Goal: Task Accomplishment & Management: Manage account settings

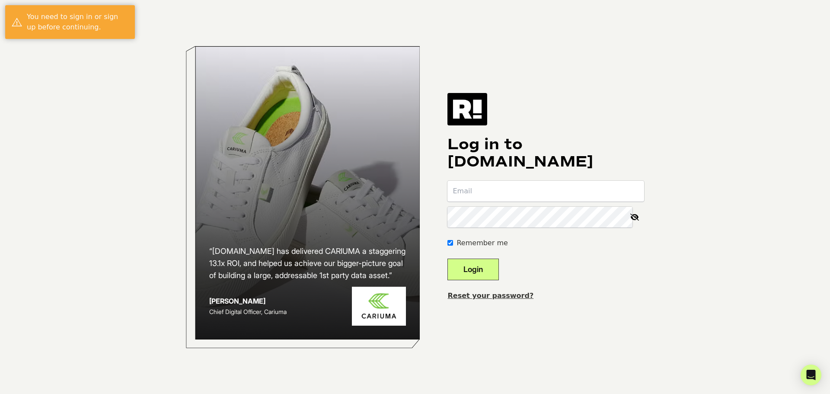
type input "erin@doorcountycoffee.com"
click at [494, 272] on button "Login" at bounding box center [473, 270] width 51 height 22
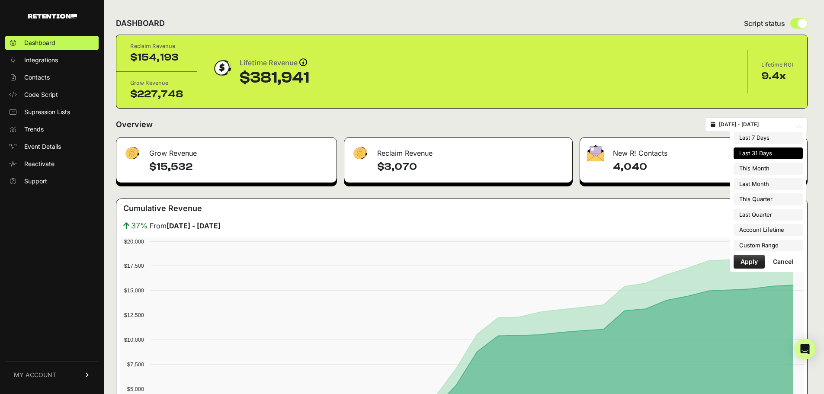
click at [752, 125] on input "[DATE] - [DATE]" at bounding box center [760, 124] width 83 height 7
click at [765, 170] on li "This Month" at bounding box center [767, 169] width 69 height 12
type input "2025-10-01 - 2025-10-31"
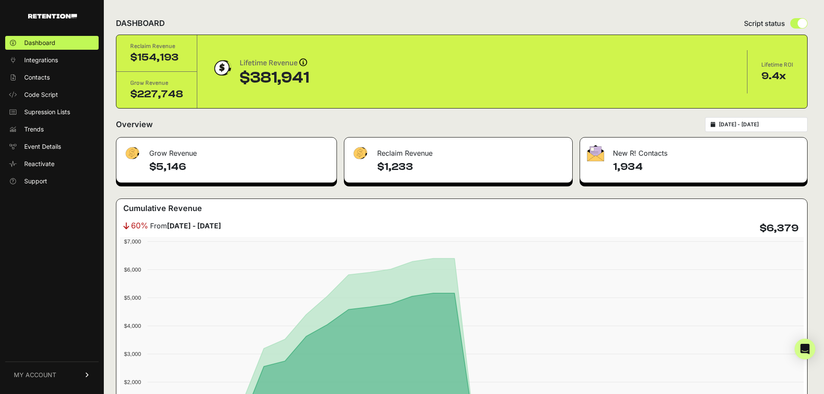
click at [762, 119] on div "2025-10-01 - 2025-10-31" at bounding box center [756, 124] width 102 height 15
click at [762, 128] on div "2025-10-01 - 2025-10-31" at bounding box center [756, 124] width 102 height 15
click at [764, 125] on input "2025-10-01 - 2025-10-31" at bounding box center [760, 124] width 83 height 7
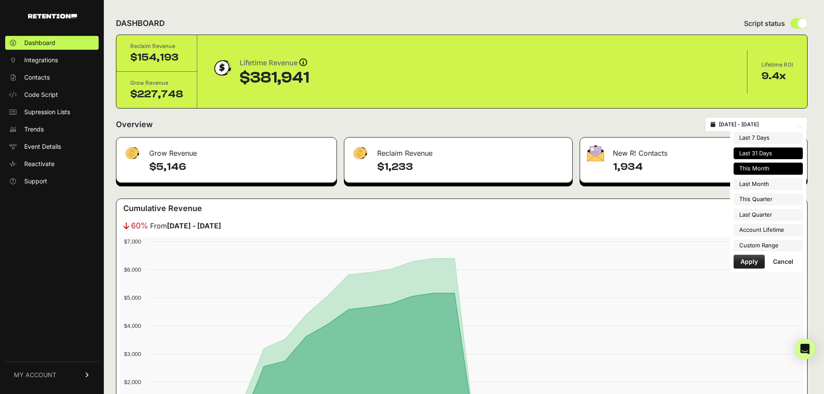
click at [761, 153] on li "Last 31 Days" at bounding box center [767, 153] width 69 height 12
type input "2025-09-14 - 2025-10-14"
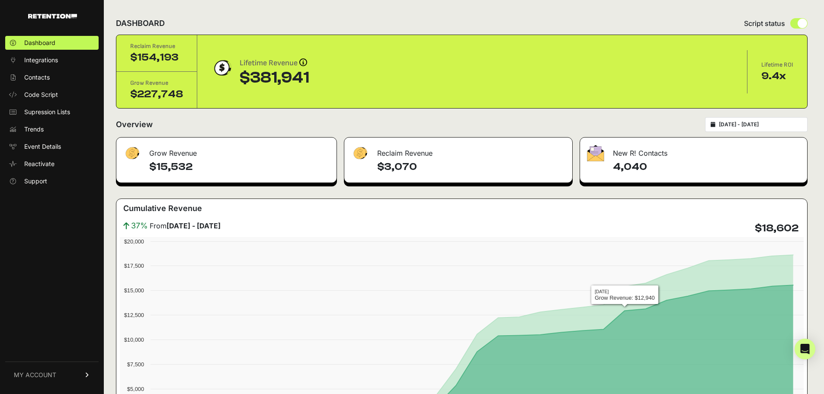
click at [639, 156] on div "New R! Contacts" at bounding box center [693, 151] width 227 height 26
click at [41, 74] on span "Contacts" at bounding box center [37, 77] width 26 height 9
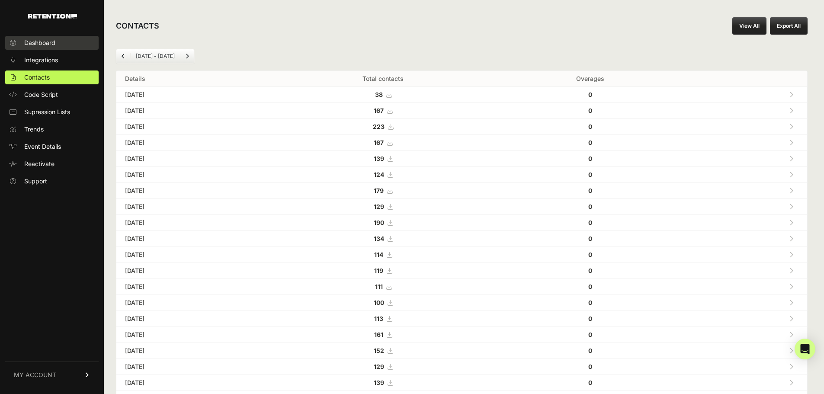
click at [33, 38] on link "Dashboard" at bounding box center [51, 43] width 93 height 14
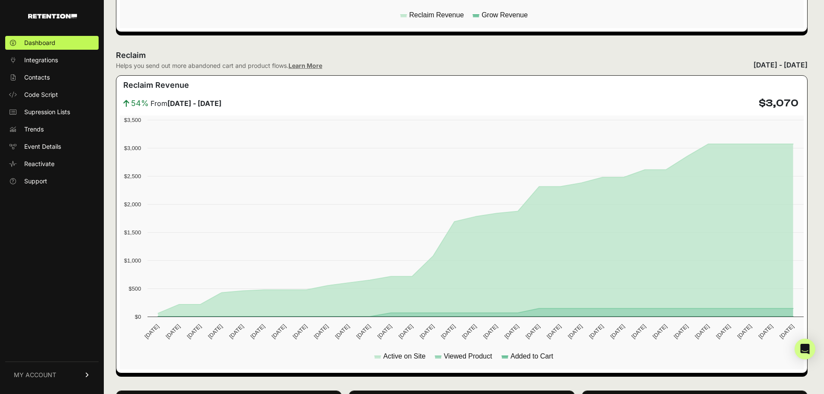
scroll to position [476, 0]
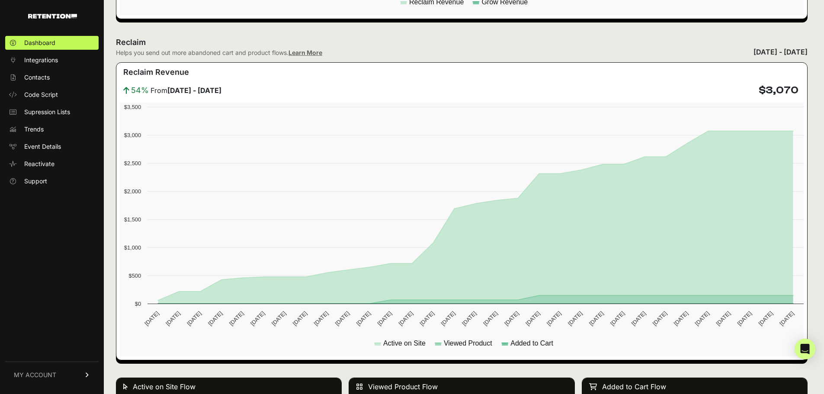
click at [58, 375] on link "MY ACCOUNT" at bounding box center [51, 375] width 93 height 26
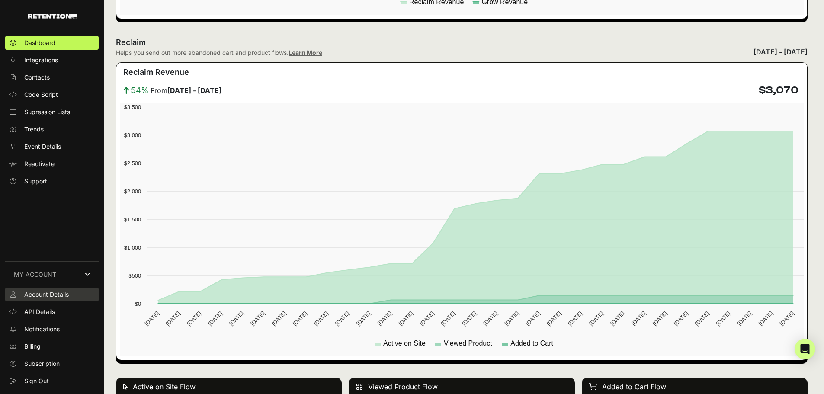
click at [38, 296] on span "Account Details" at bounding box center [46, 294] width 45 height 9
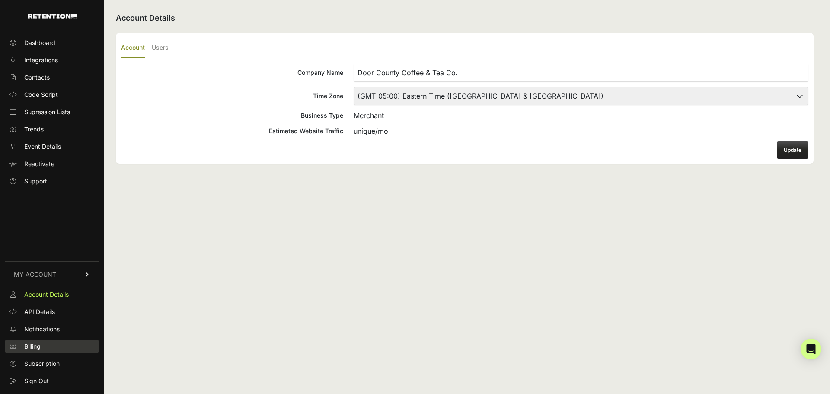
click at [38, 346] on span "Billing" at bounding box center [32, 346] width 16 height 9
click at [43, 40] on span "Dashboard" at bounding box center [39, 42] width 31 height 9
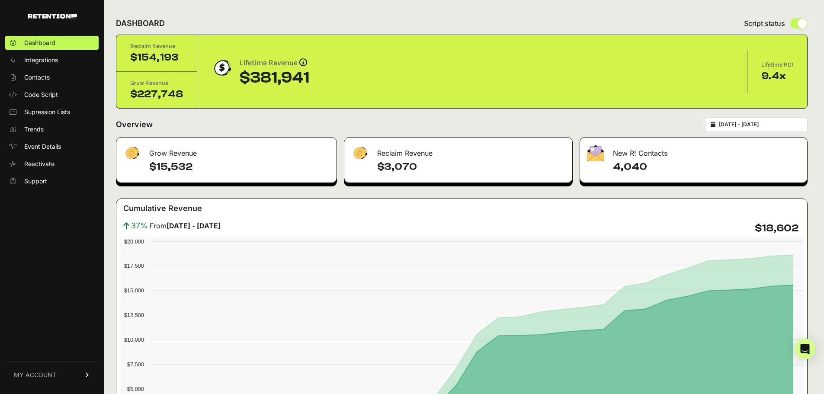
click at [722, 129] on div "2025-09-14 - 2025-10-14" at bounding box center [756, 124] width 102 height 15
click at [683, 149] on div "New R! Contacts" at bounding box center [693, 151] width 227 height 26
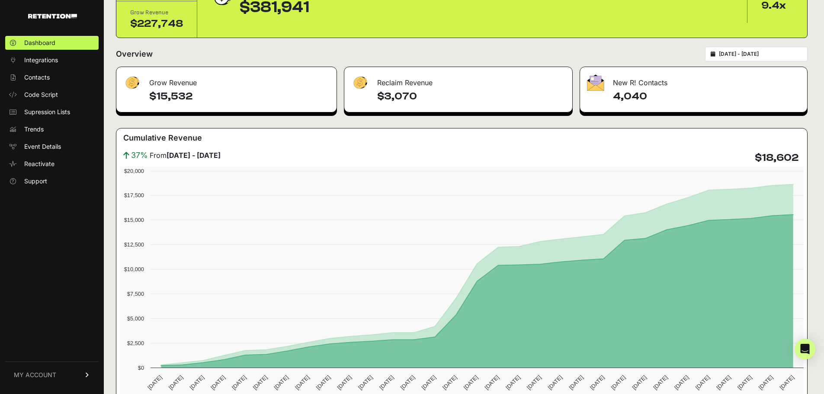
scroll to position [216, 0]
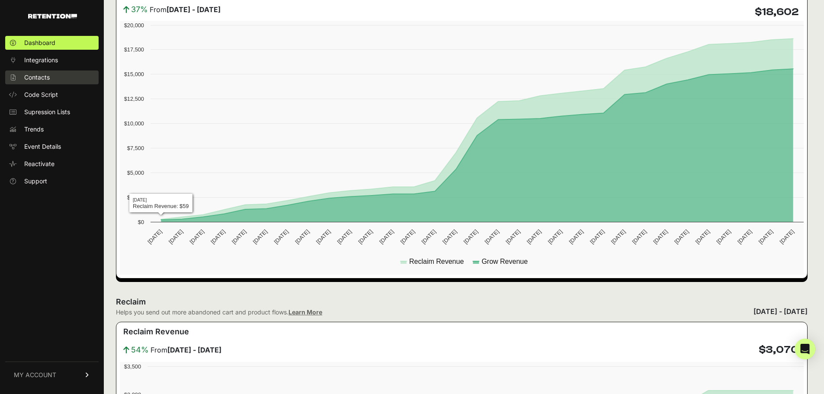
click at [16, 75] on icon at bounding box center [13, 77] width 9 height 6
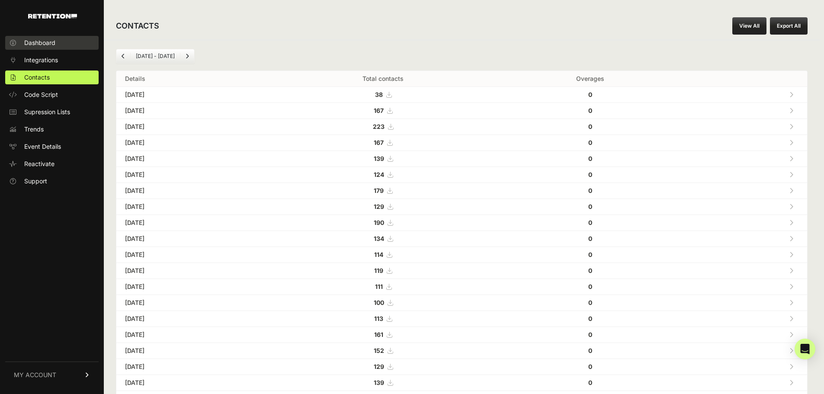
click at [56, 45] on link "Dashboard" at bounding box center [51, 43] width 93 height 14
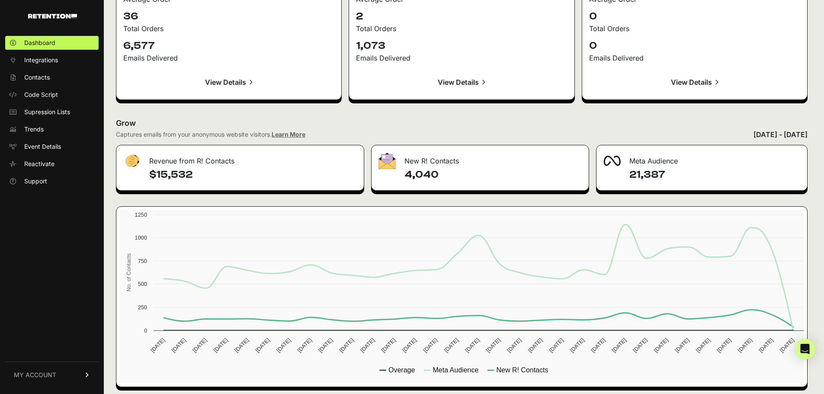
scroll to position [1015, 0]
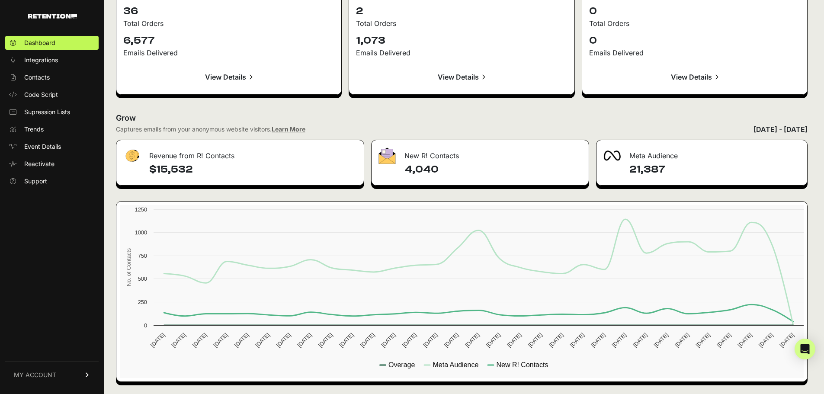
click at [774, 128] on div "[DATE] - [DATE]" at bounding box center [780, 129] width 54 height 10
click at [753, 128] on div "[DATE] - [DATE]" at bounding box center [780, 129] width 54 height 10
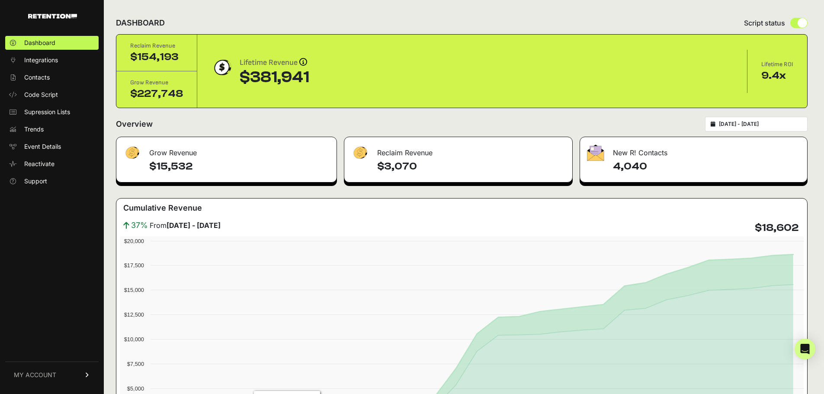
scroll to position [0, 0]
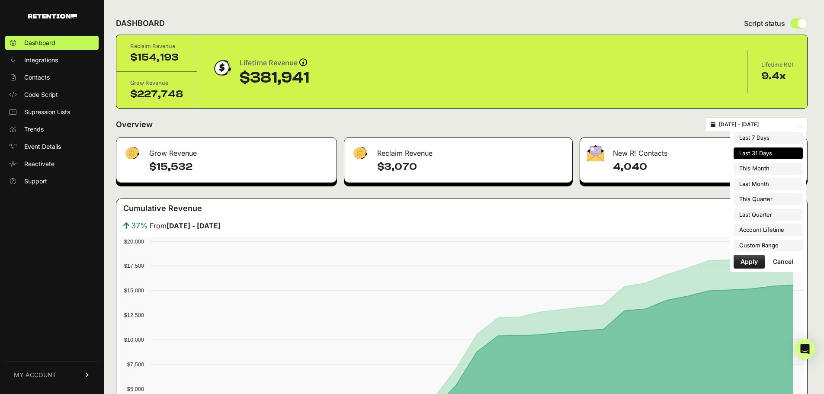
click at [757, 122] on input "2025-09-14 - 2025-10-14" at bounding box center [760, 124] width 83 height 7
click at [766, 244] on li "Custom Range" at bounding box center [767, 246] width 69 height 12
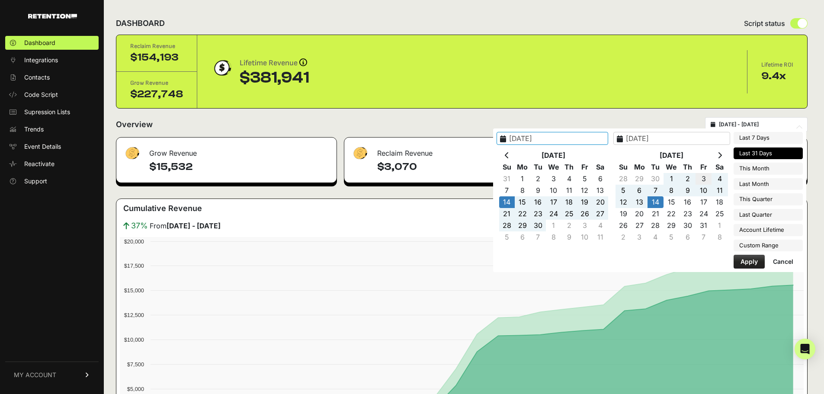
type input "2025-07-01"
type input "2025-09-30"
type input "2025-10-01"
type input "2025-12-31"
type input "2025-09-14"
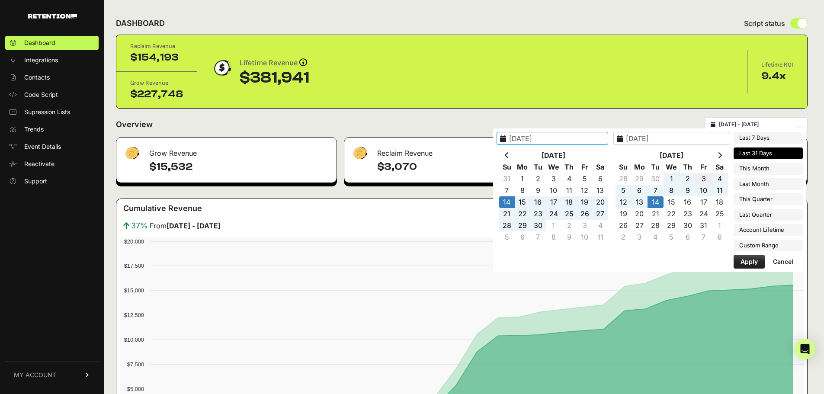
type input "2025-10-14"
click at [509, 153] on icon at bounding box center [507, 155] width 4 height 7
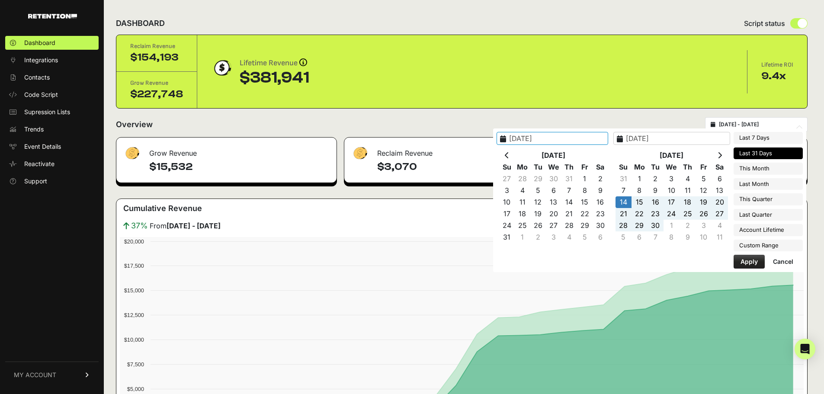
click at [509, 153] on icon at bounding box center [507, 155] width 4 height 7
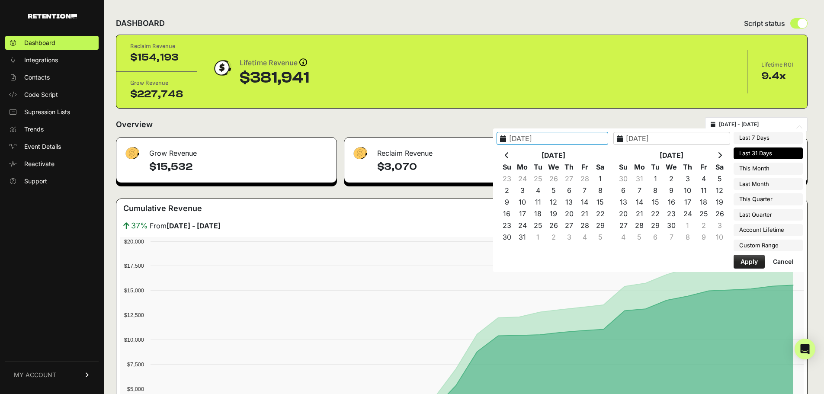
click at [509, 153] on icon at bounding box center [507, 155] width 4 height 7
type input "2025-01-01"
type input "2025-03-08"
type input "2022-05-20"
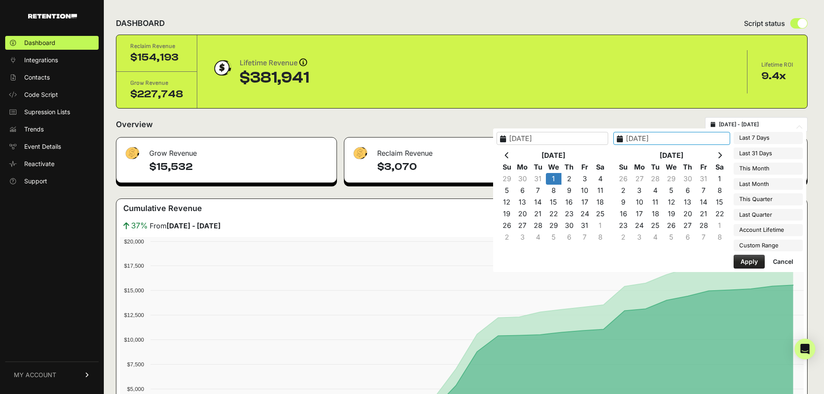
type input "2025-10-14"
type input "2025-01-01"
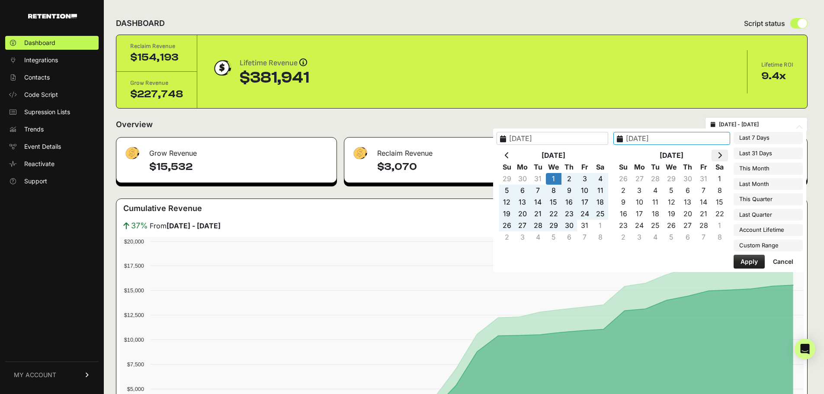
click at [720, 156] on icon at bounding box center [719, 155] width 4 height 7
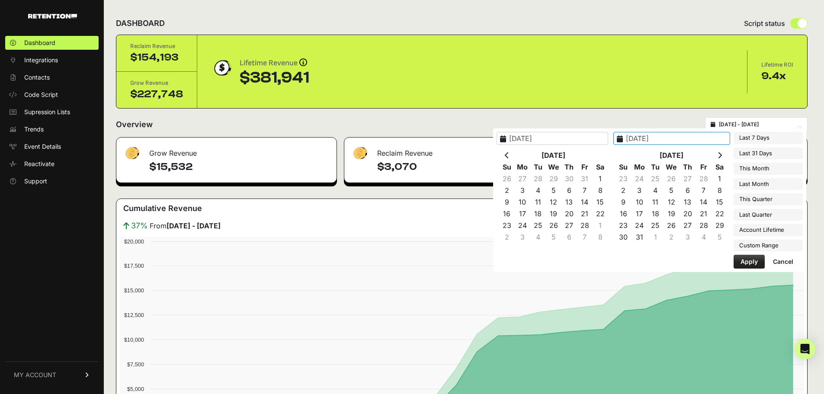
click at [720, 156] on icon at bounding box center [719, 155] width 4 height 7
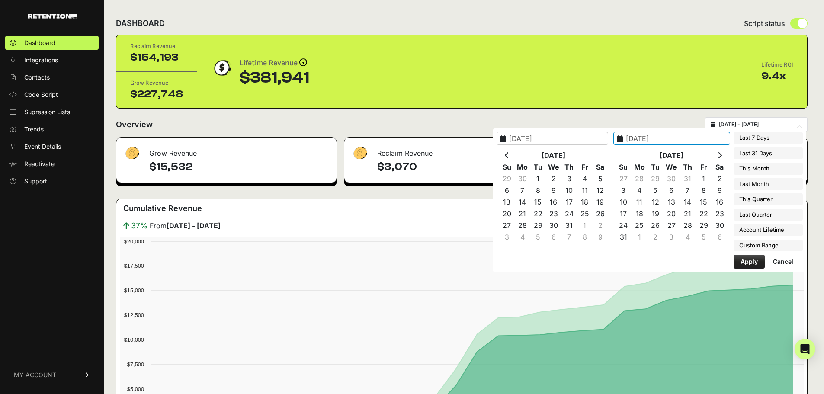
click at [720, 156] on icon at bounding box center [719, 155] width 4 height 7
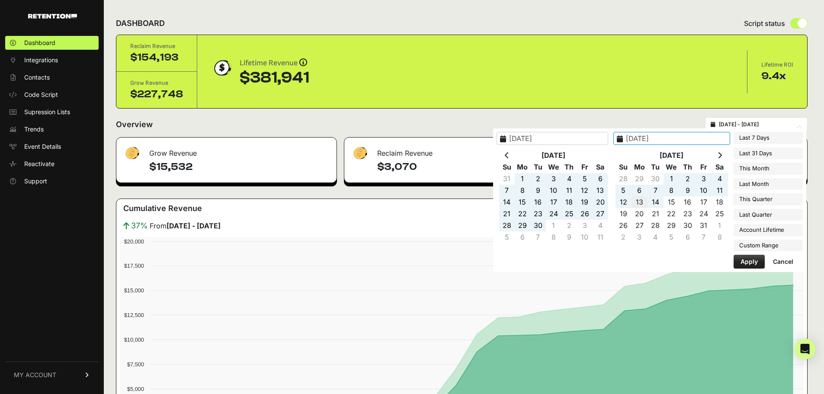
type input "2025-10-13"
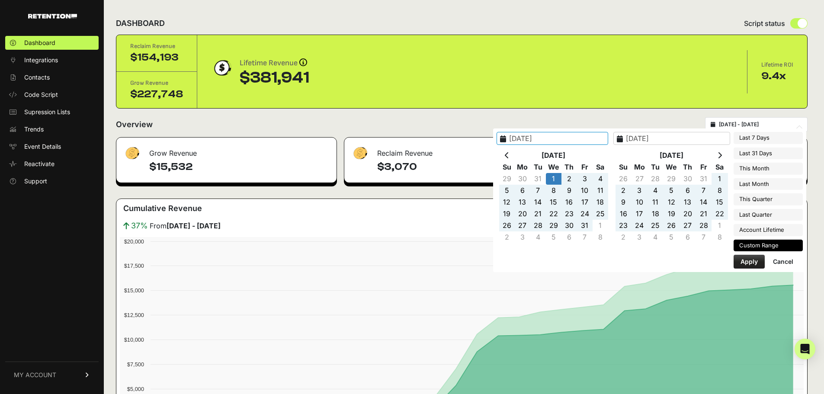
type input "2025-01-01"
click at [750, 261] on button "Apply" at bounding box center [748, 262] width 31 height 14
type input "2025-01-01 - 2025-10-13"
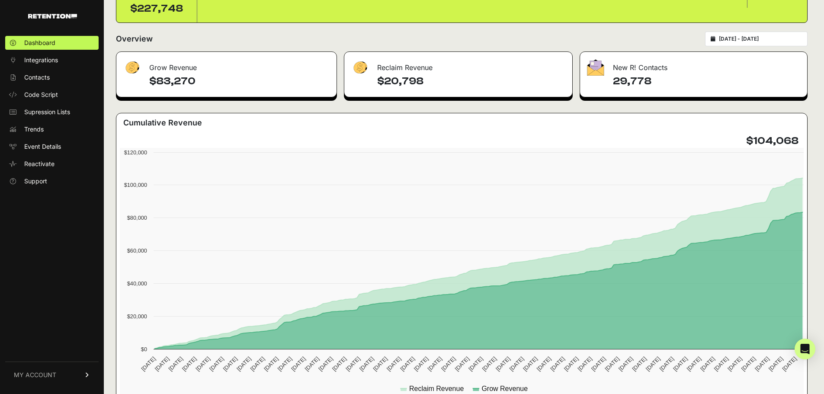
scroll to position [86, 0]
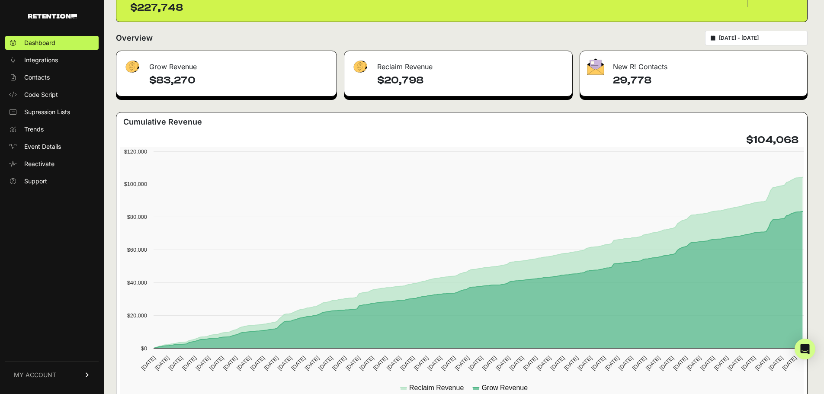
click at [668, 72] on div "New R! Contacts" at bounding box center [693, 64] width 227 height 26
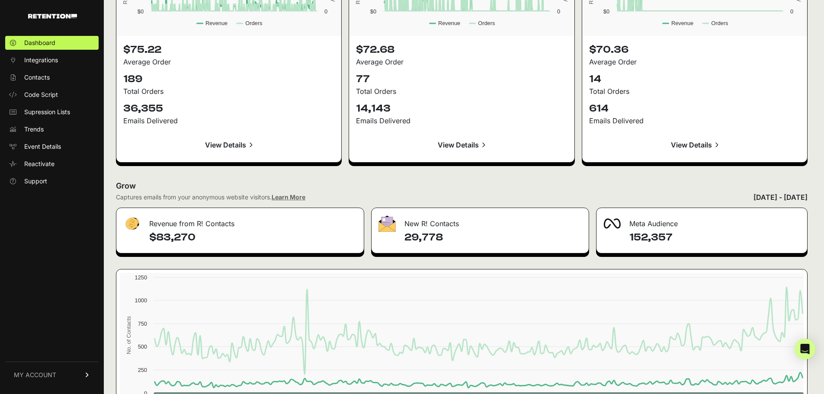
scroll to position [951, 0]
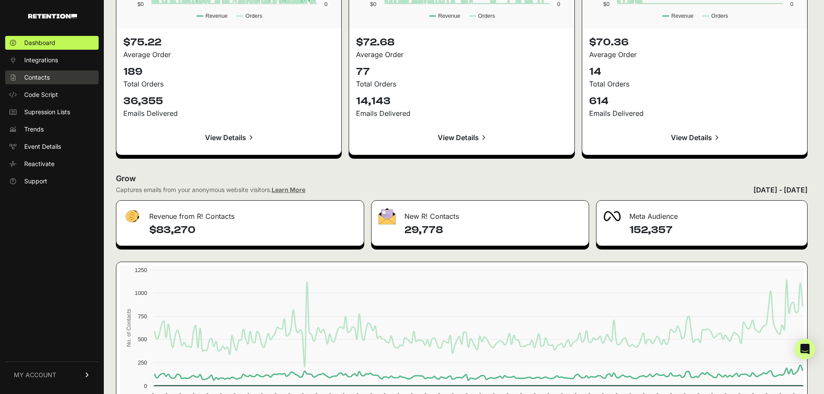
click at [60, 74] on link "Contacts" at bounding box center [51, 77] width 93 height 14
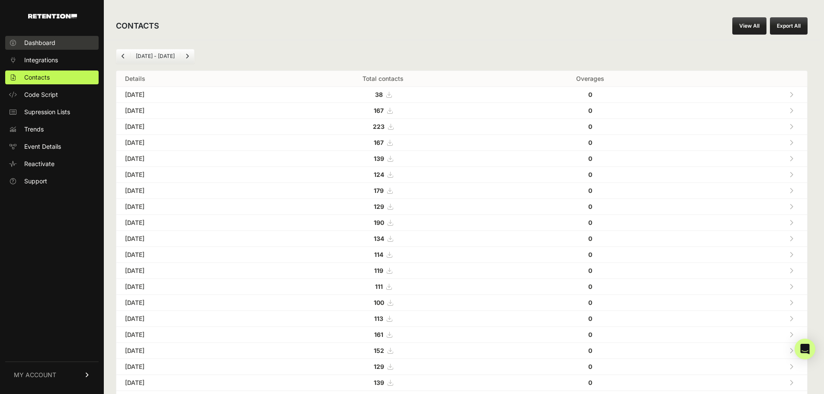
click at [52, 47] on link "Dashboard" at bounding box center [51, 43] width 93 height 14
